Goal: Use online tool/utility: Utilize a website feature to perform a specific function

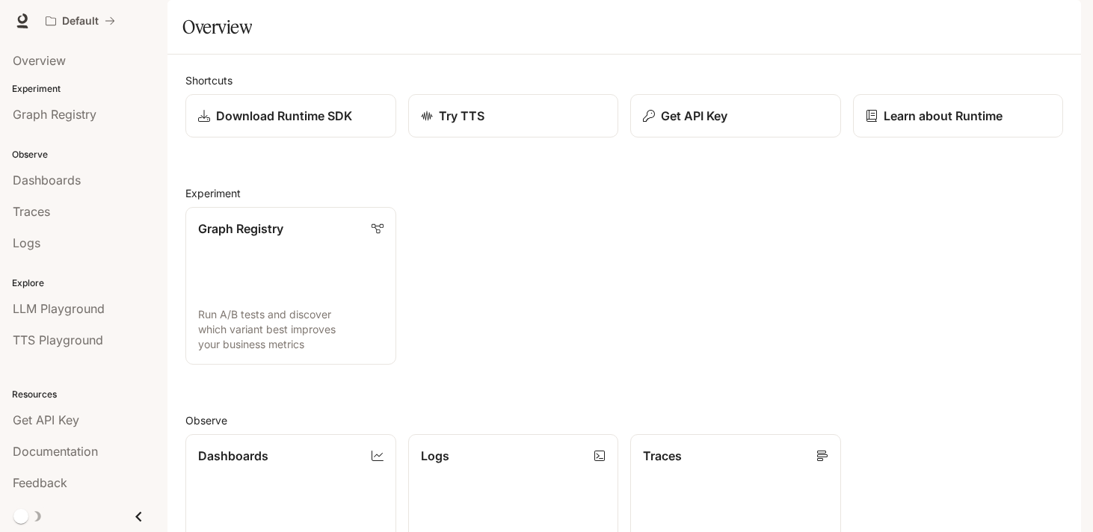
scroll to position [123, 0]
click at [337, 206] on link "Graph Registry Run A/B tests and discover which variant best improves your busi…" at bounding box center [291, 285] width 212 height 159
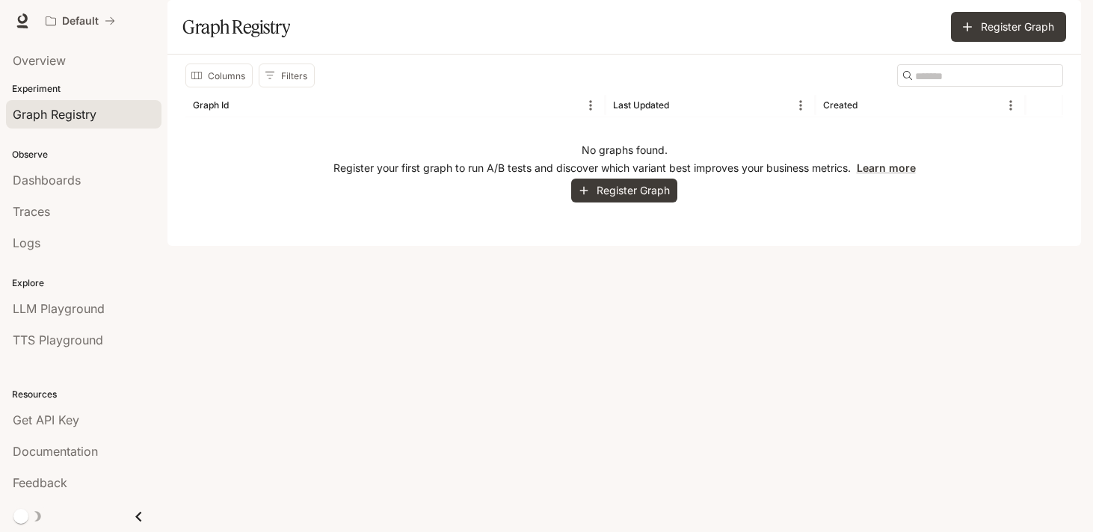
scroll to position [1, 0]
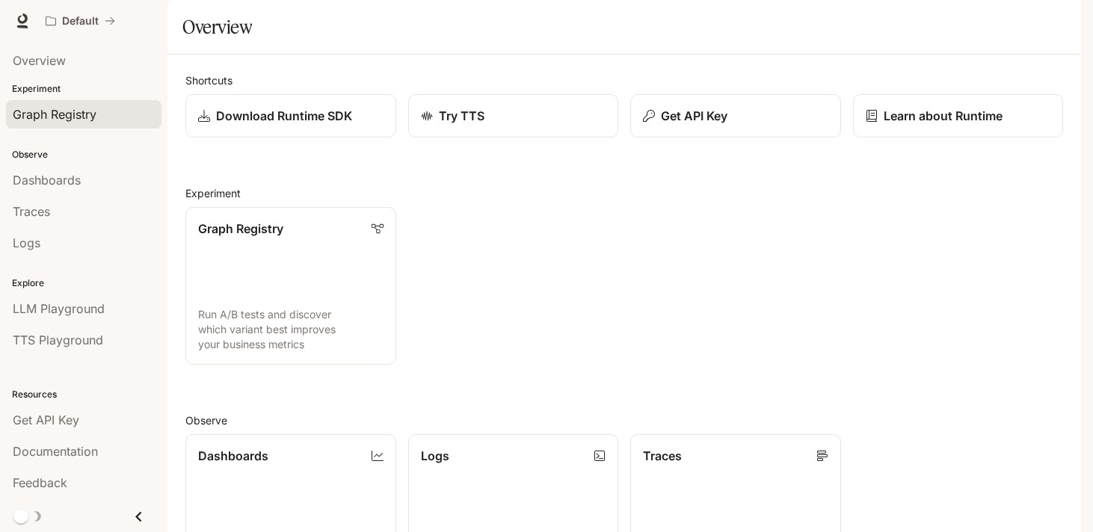
click at [59, 117] on span "Graph Registry" at bounding box center [55, 114] width 84 height 18
click at [96, 340] on span "TTS Playground" at bounding box center [58, 340] width 90 height 18
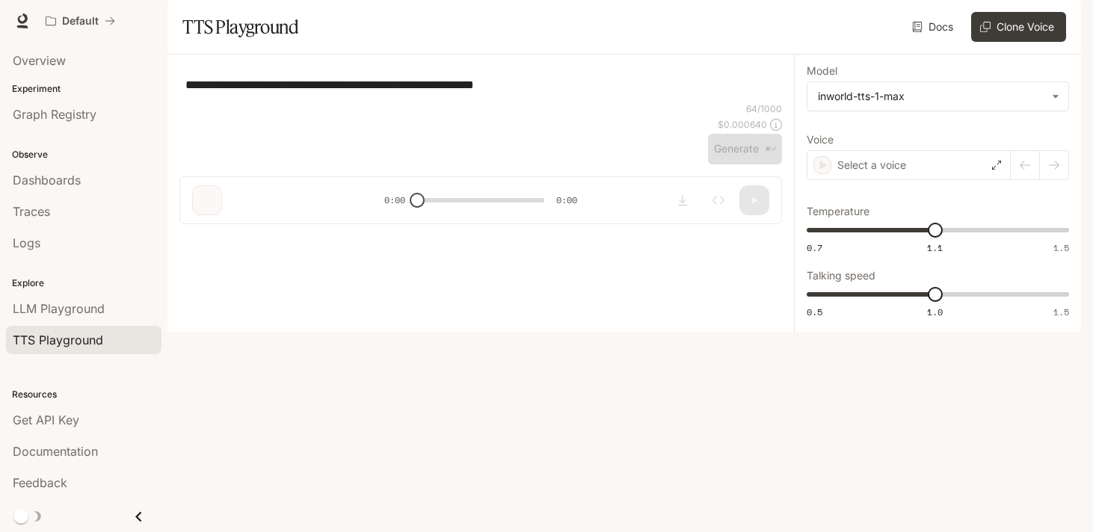
type textarea "**********"
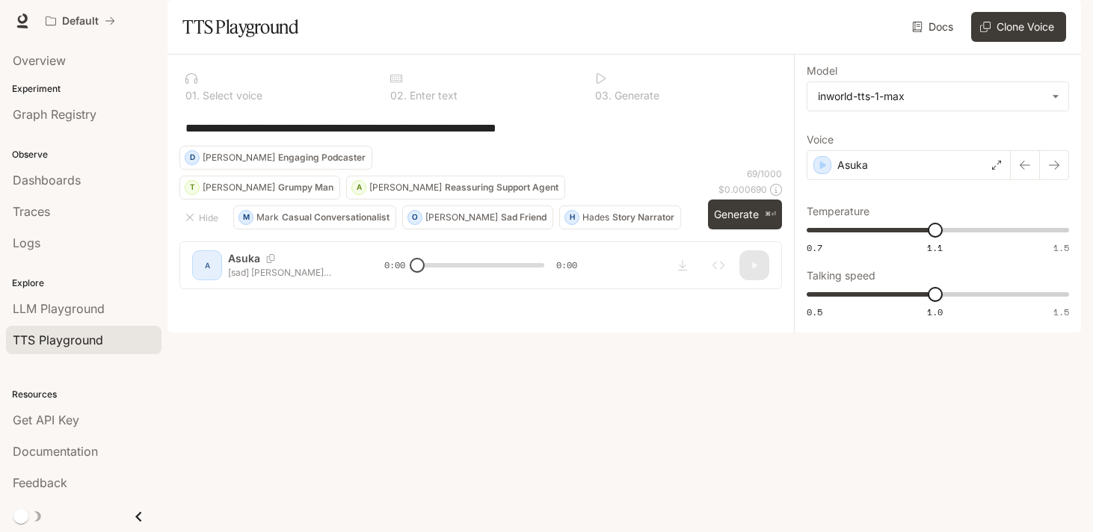
click at [79, 348] on span "TTS Playground" at bounding box center [58, 340] width 90 height 18
click at [59, 123] on link "Graph Registry" at bounding box center [84, 114] width 156 height 28
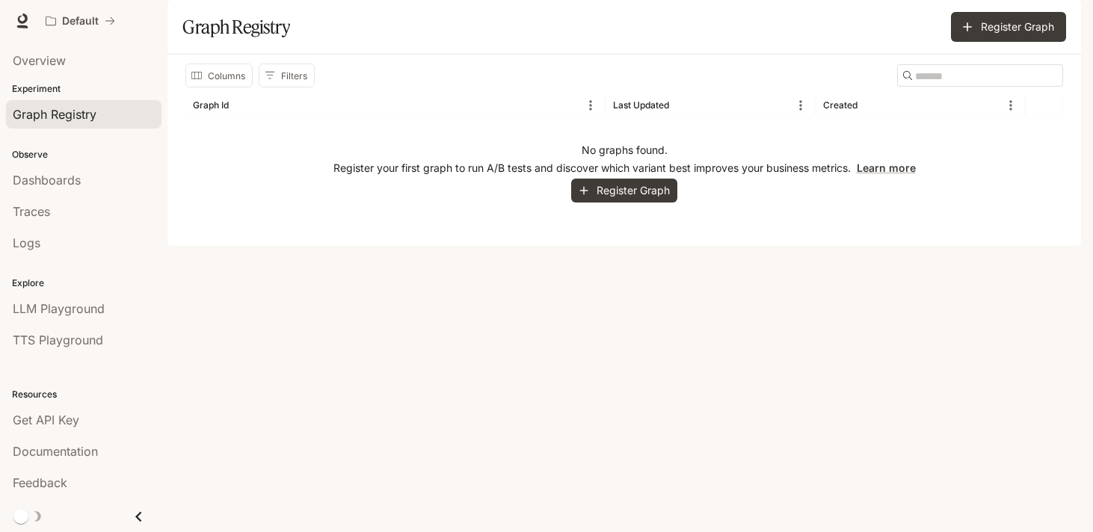
scroll to position [1, 0]
